Goal: Task Accomplishment & Management: Manage account settings

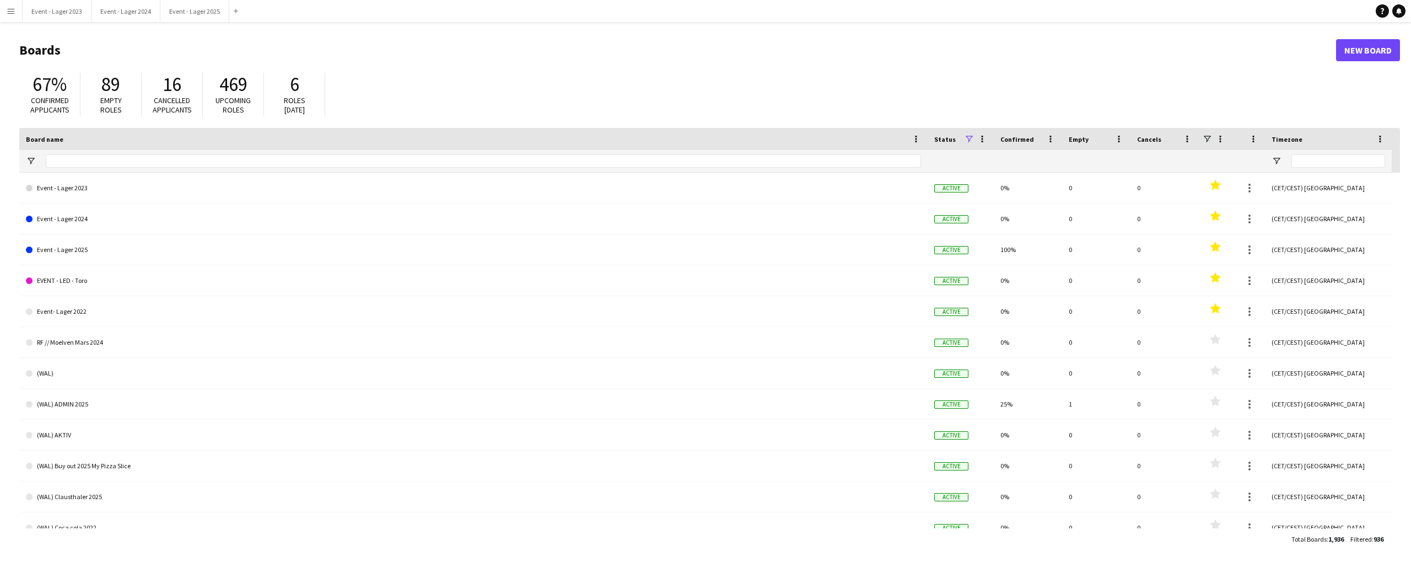
click at [10, 11] on app-icon "Menu" at bounding box center [11, 11] width 9 height 9
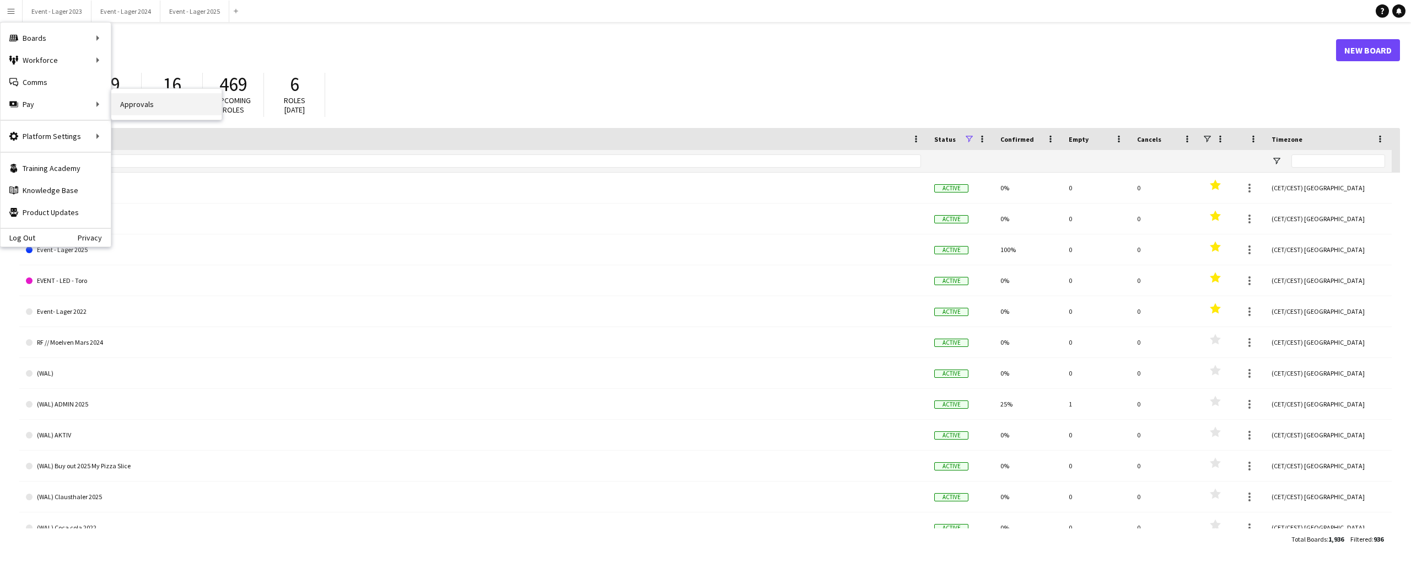
click at [143, 100] on link "Approvals" at bounding box center [166, 104] width 110 height 22
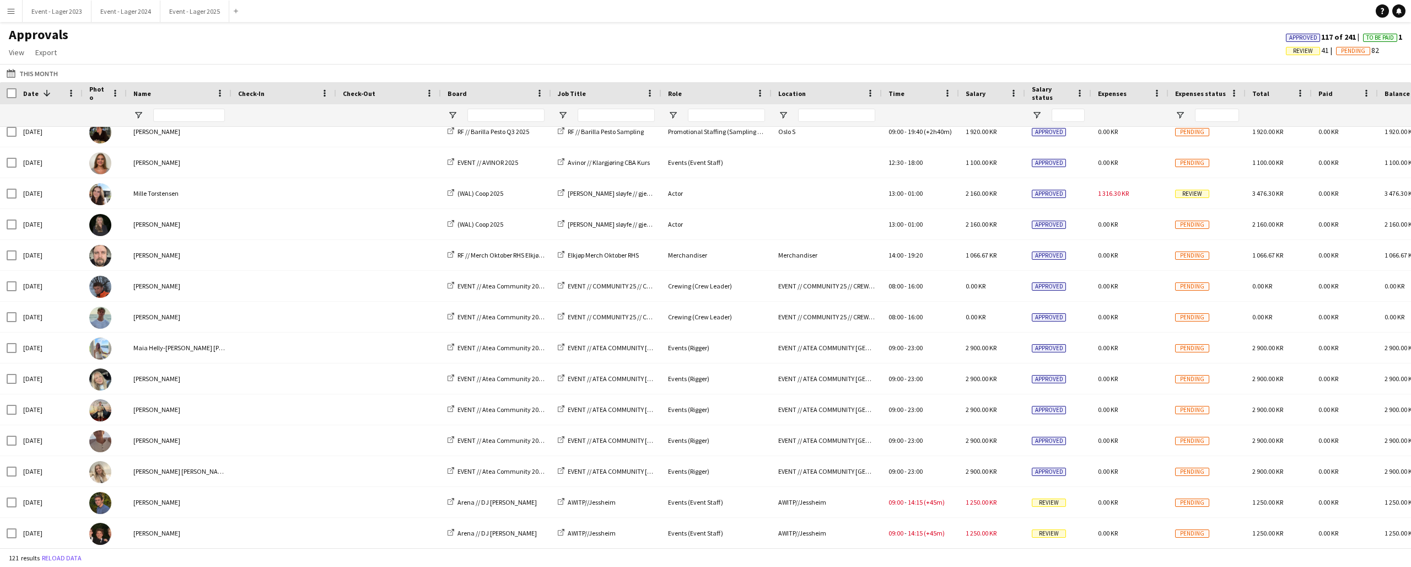
scroll to position [542, 0]
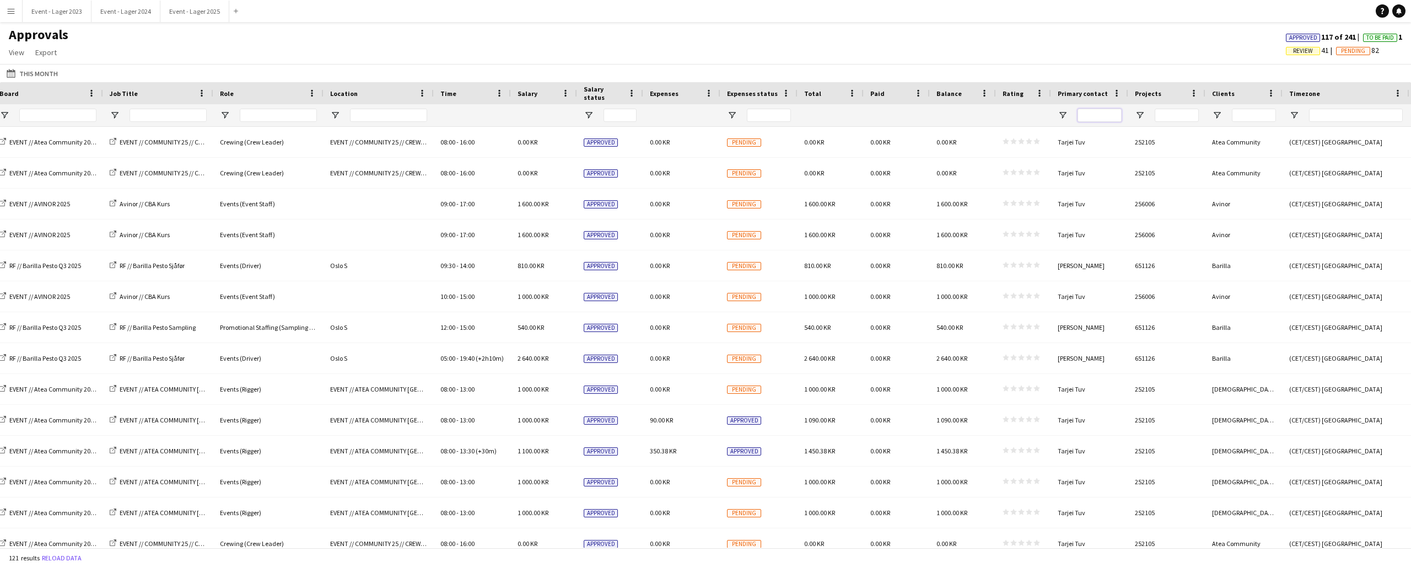
click at [1090, 116] on input "Primary contact Filter Input" at bounding box center [1099, 115] width 44 height 13
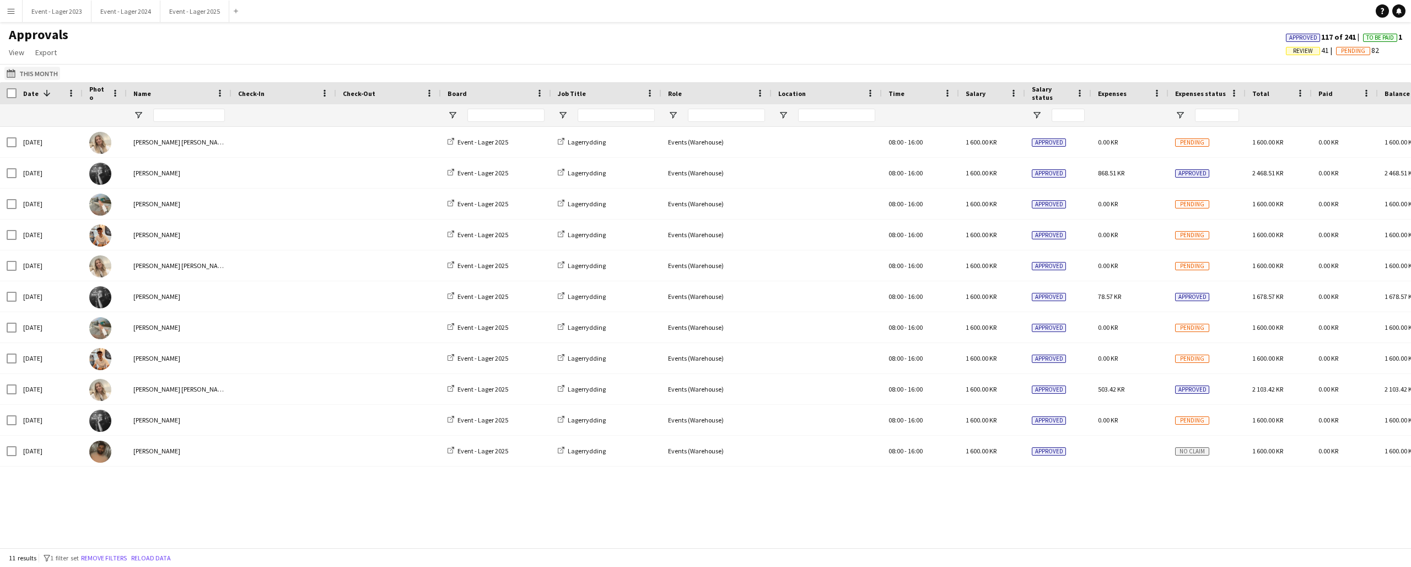
type input "*****"
click at [30, 72] on button "This Month This Month" at bounding box center [32, 73] width 56 height 13
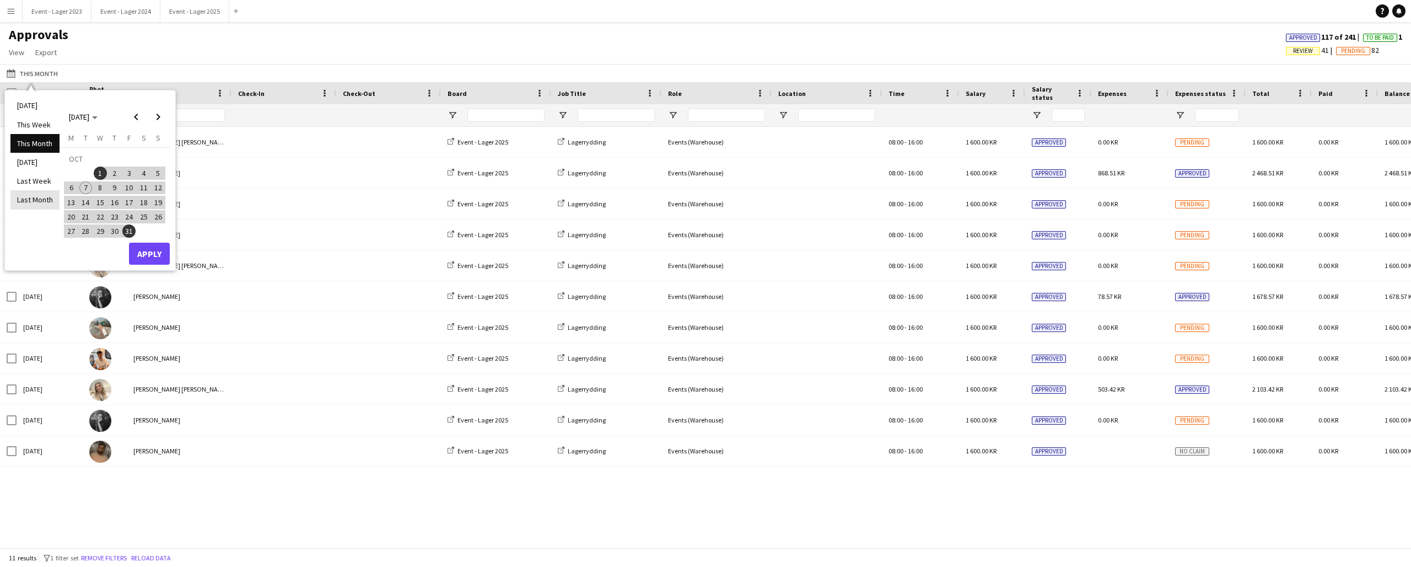
click at [30, 198] on li "Last Month" at bounding box center [34, 199] width 49 height 19
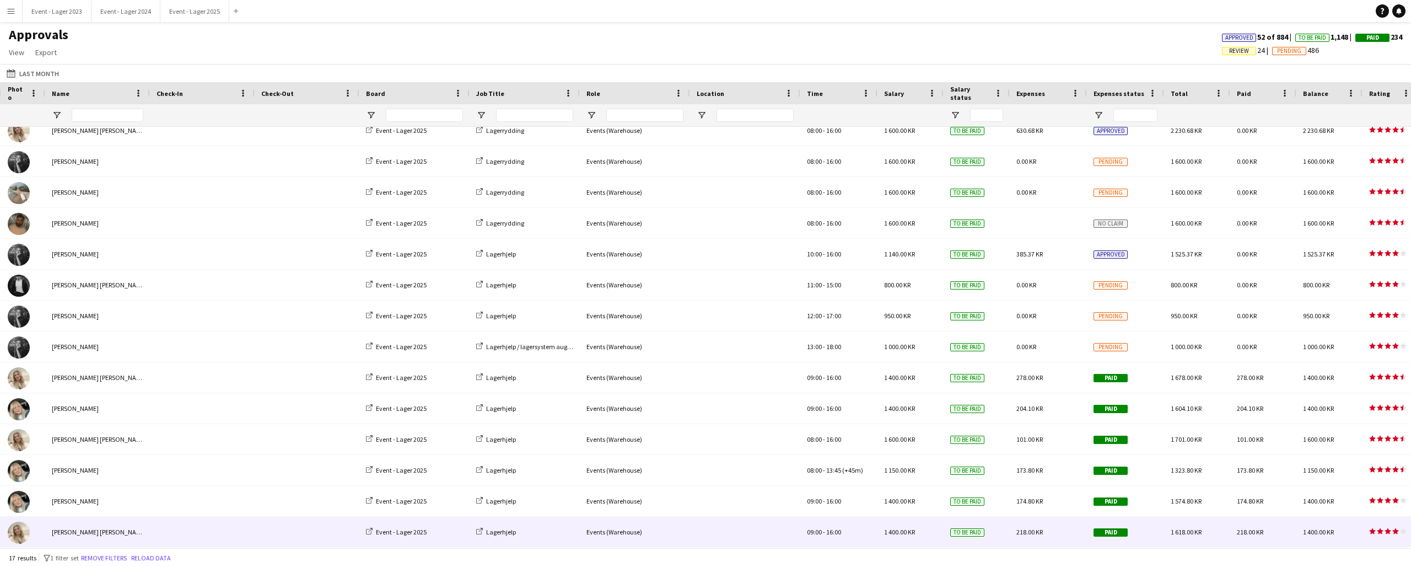
click at [1388, 529] on icon "star" at bounding box center [1387, 530] width 7 height 7
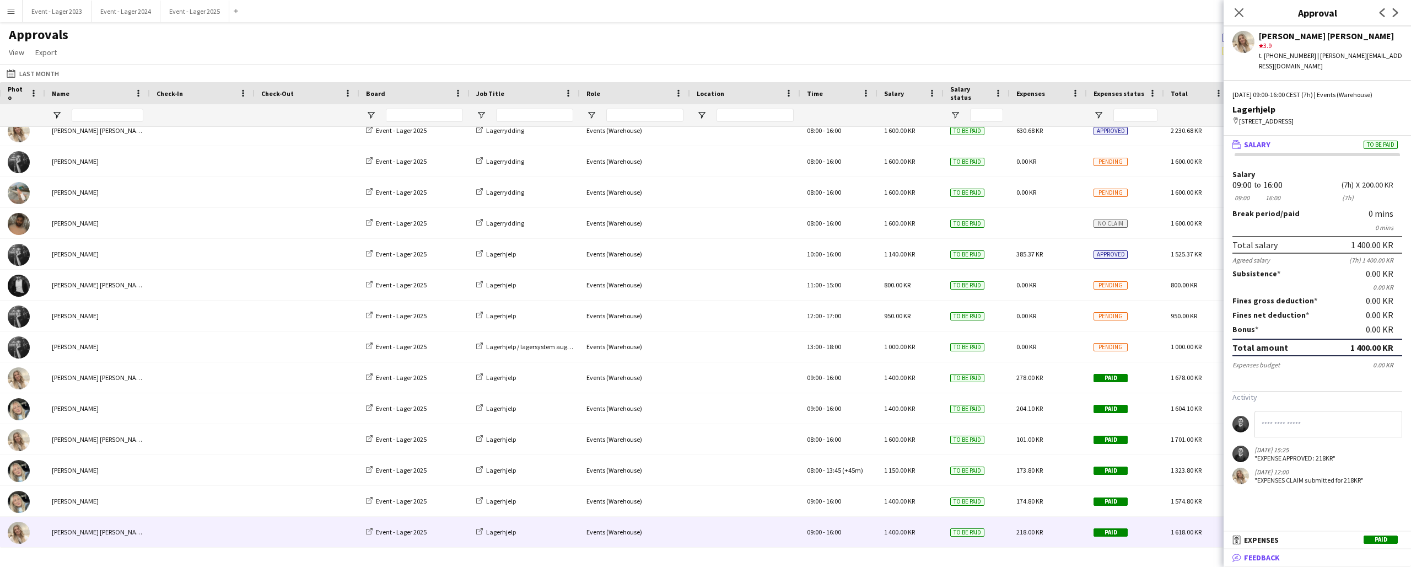
click at [1304, 560] on mat-panel-title "bubble-pencil Feedback" at bounding box center [1314, 557] width 183 height 10
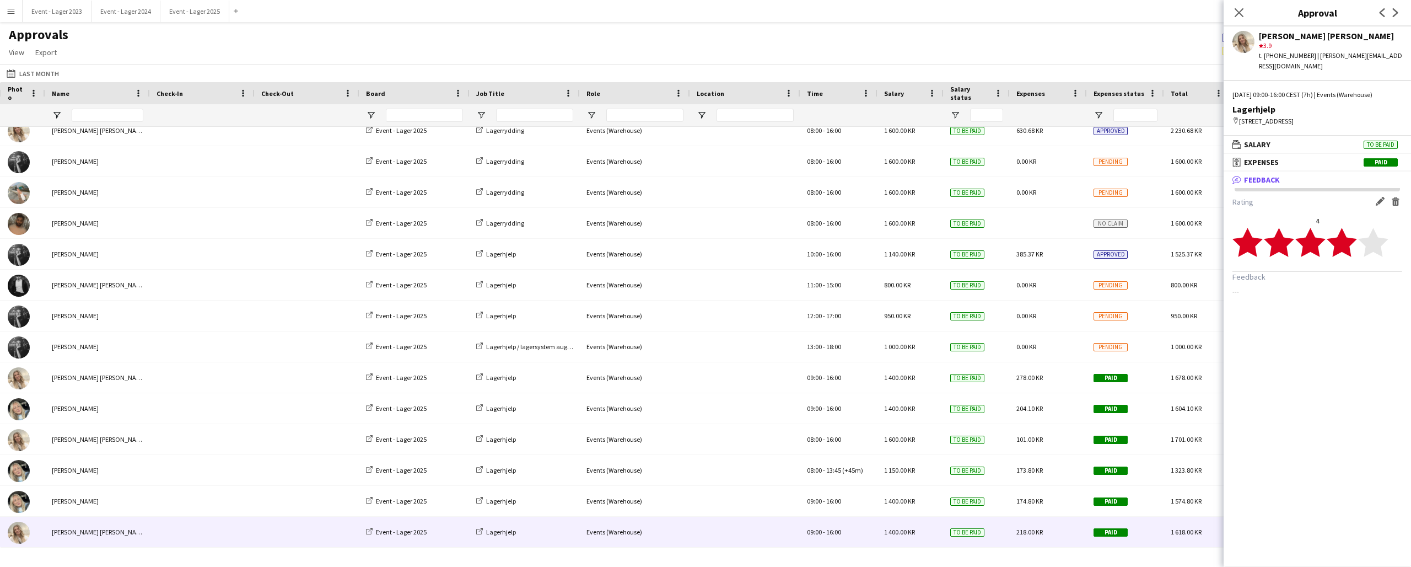
click at [1368, 244] on icon "star" at bounding box center [1373, 242] width 30 height 30
click at [1241, 6] on app-icon "Close pop-in" at bounding box center [1239, 13] width 16 height 16
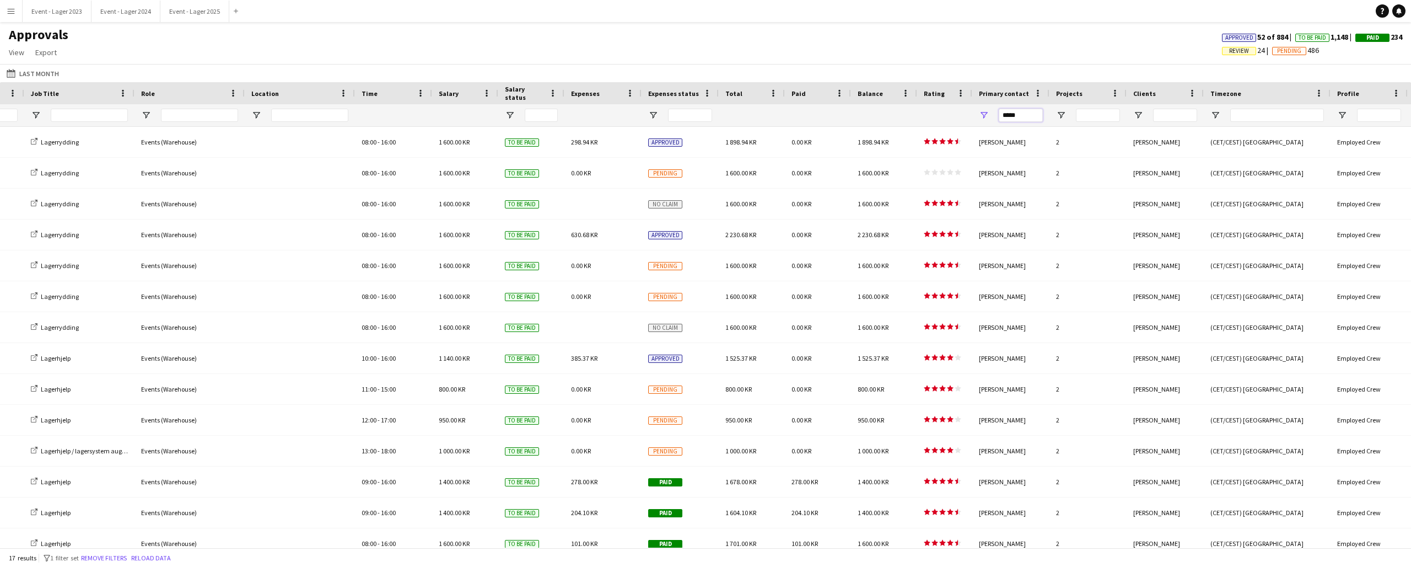
click at [1024, 115] on input "*****" at bounding box center [1021, 115] width 44 height 13
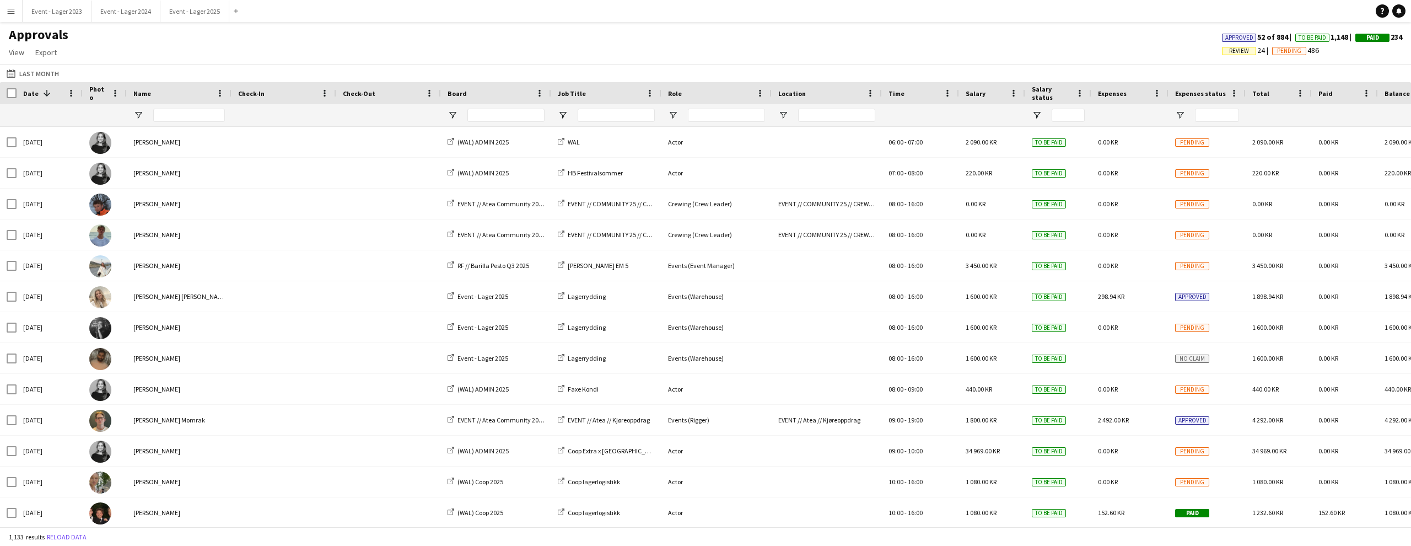
click at [10, 13] on app-icon "Menu" at bounding box center [11, 11] width 9 height 9
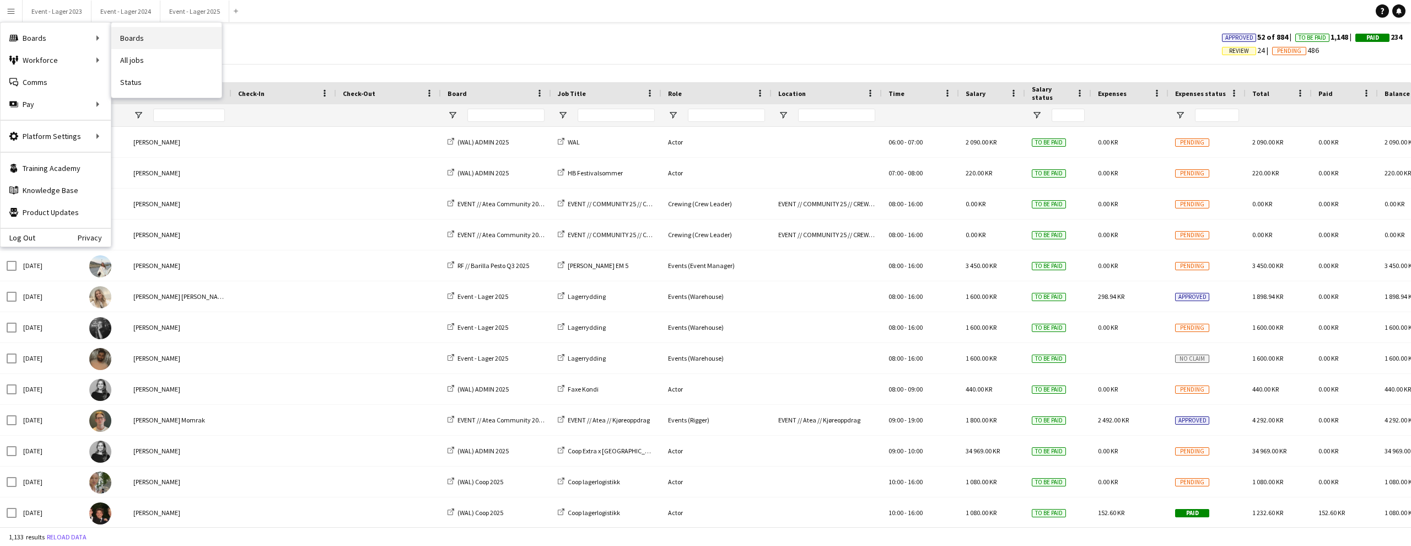
click at [148, 31] on link "Boards" at bounding box center [166, 38] width 110 height 22
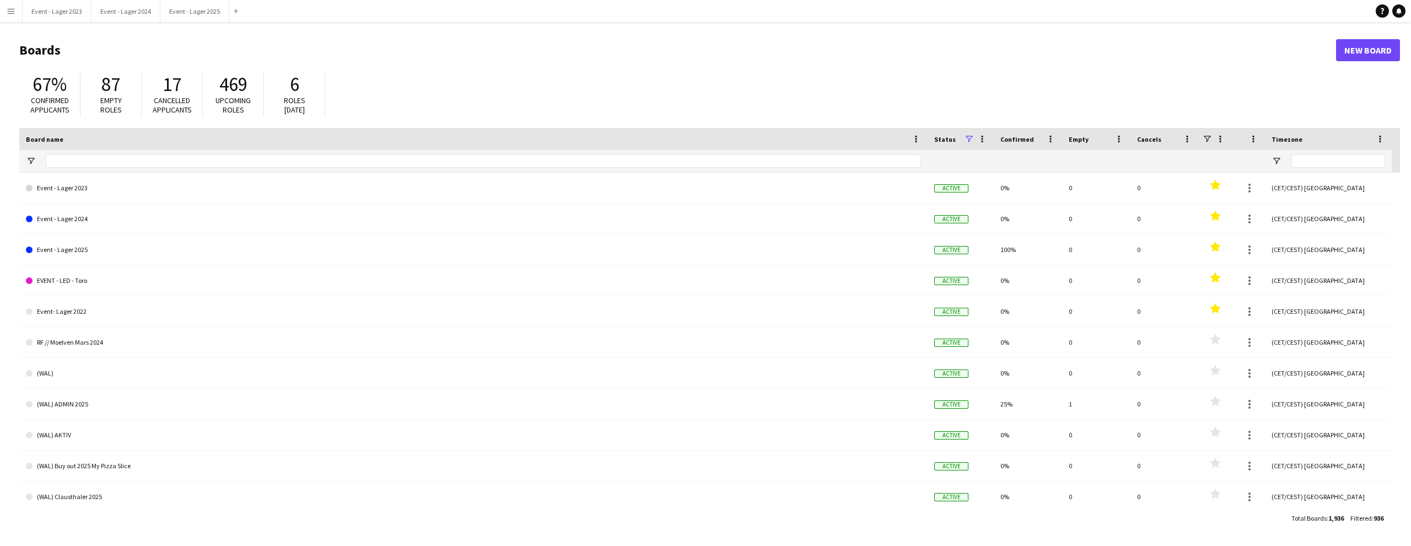
click at [10, 14] on app-icon "Menu" at bounding box center [11, 11] width 9 height 9
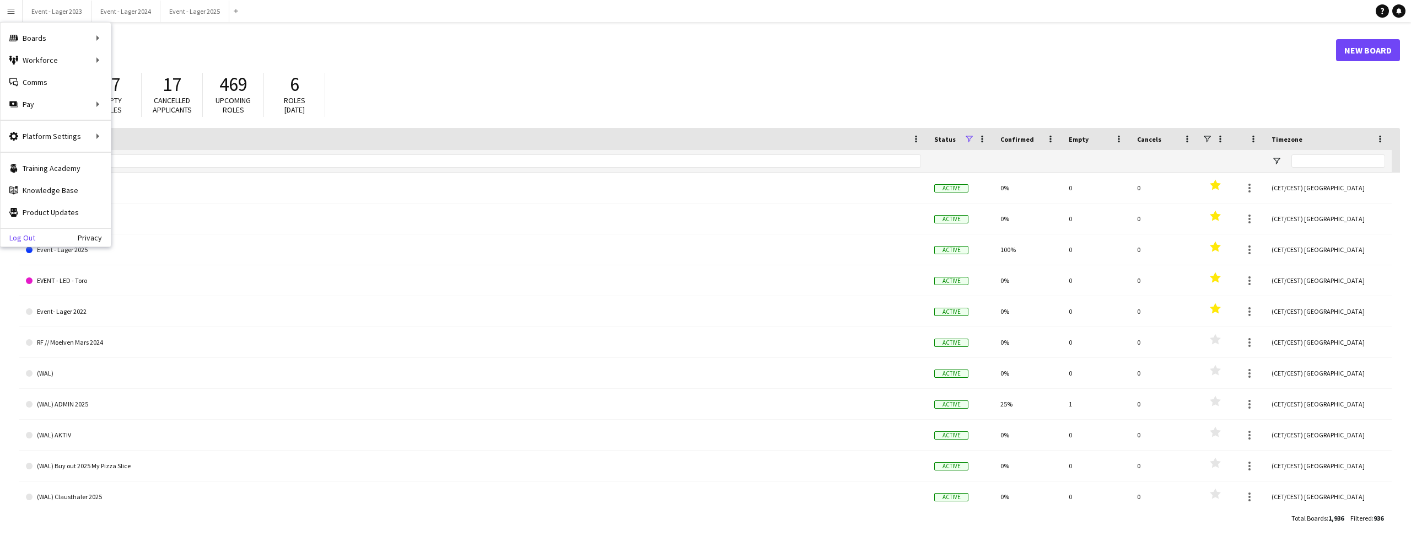
click at [24, 236] on link "Log Out" at bounding box center [18, 237] width 35 height 9
